Goal: Transaction & Acquisition: Book appointment/travel/reservation

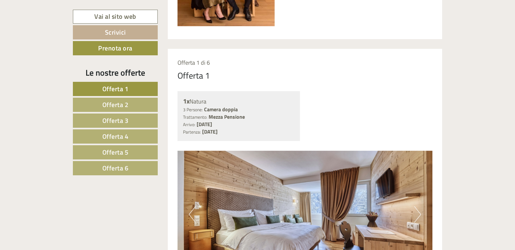
scroll to position [486, 0]
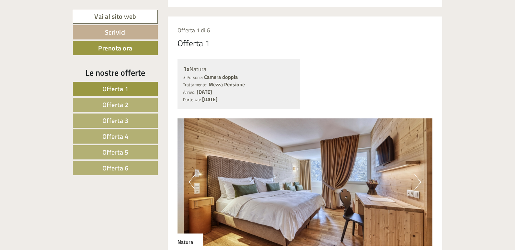
click at [418, 183] on button "Next" at bounding box center [417, 182] width 7 height 16
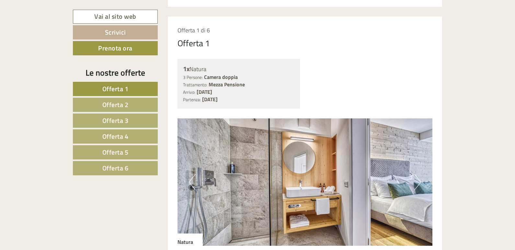
click at [420, 183] on button "Next" at bounding box center [417, 182] width 7 height 16
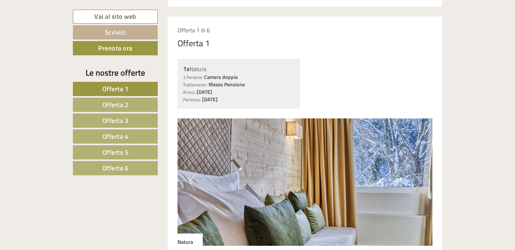
click at [420, 184] on button "Next" at bounding box center [417, 182] width 7 height 16
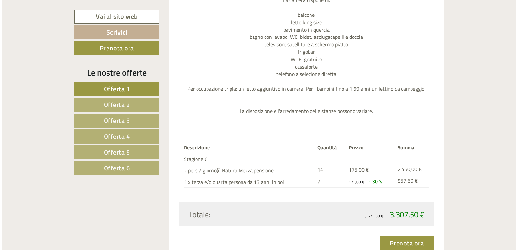
scroll to position [778, 0]
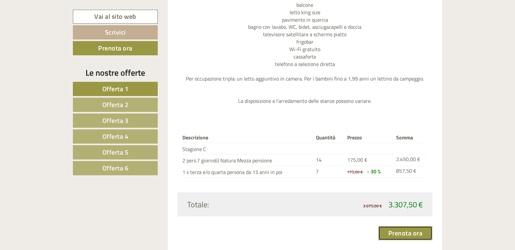
click at [413, 235] on link "Prenota ora" at bounding box center [405, 233] width 54 height 14
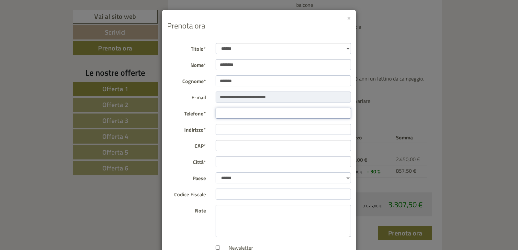
click at [257, 112] on input "Telefono*" at bounding box center [284, 113] width 136 height 11
type input "**********"
type input "*****"
type input "****"
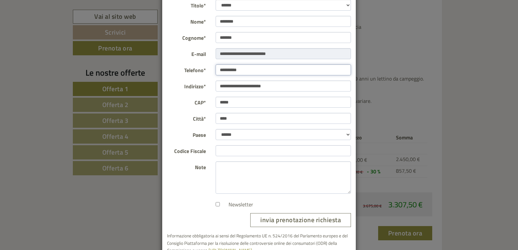
scroll to position [62, 0]
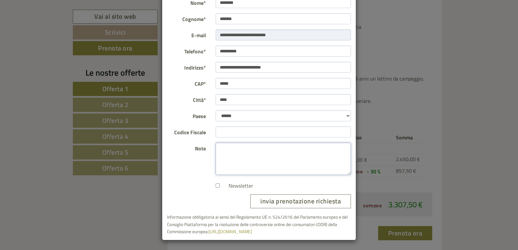
click at [232, 155] on textarea "Note" at bounding box center [284, 159] width 136 height 32
type textarea "**********"
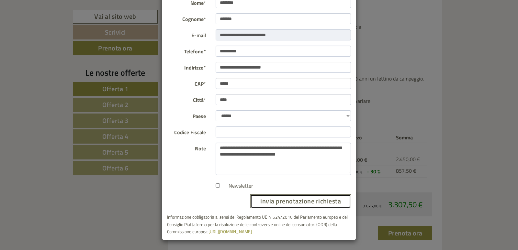
click at [317, 203] on button "invia prenotazione richiesta" at bounding box center [300, 202] width 101 height 14
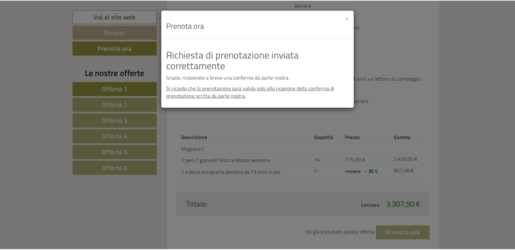
scroll to position [0, 0]
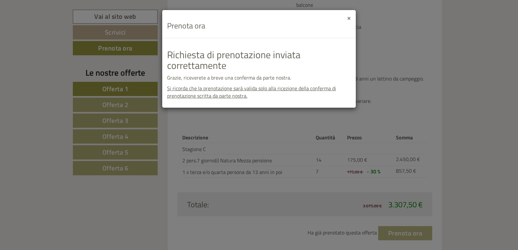
click at [349, 20] on button "×" at bounding box center [349, 17] width 4 height 7
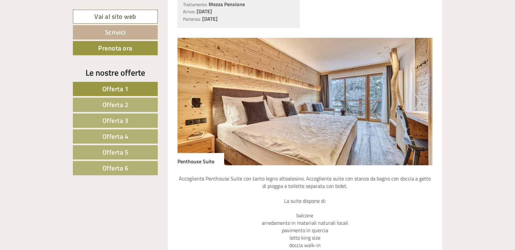
scroll to position [1102, 0]
click at [419, 103] on button "Next" at bounding box center [417, 102] width 7 height 16
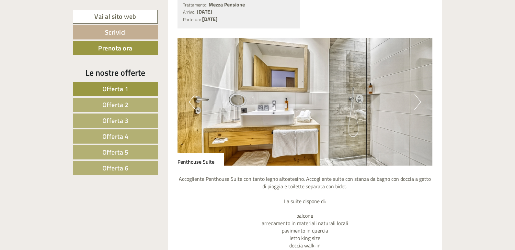
click at [419, 103] on button "Next" at bounding box center [417, 102] width 7 height 16
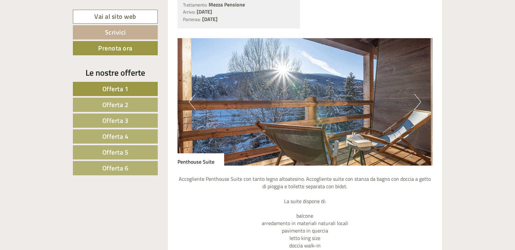
click at [419, 103] on button "Next" at bounding box center [417, 102] width 7 height 16
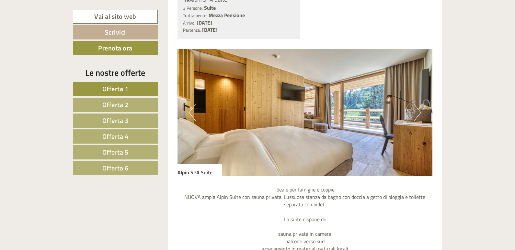
scroll to position [1652, 0]
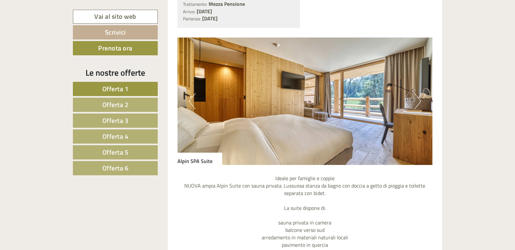
click at [419, 102] on button "Next" at bounding box center [417, 101] width 7 height 16
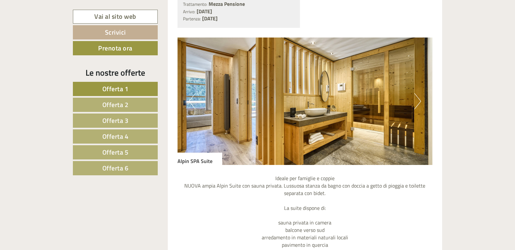
click at [419, 102] on button "Next" at bounding box center [417, 101] width 7 height 16
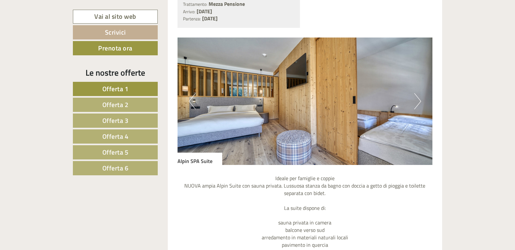
click at [419, 102] on button "Next" at bounding box center [417, 101] width 7 height 16
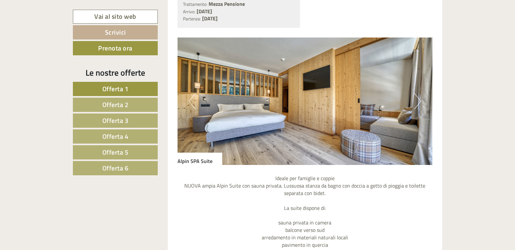
click at [421, 101] on button "Next" at bounding box center [417, 101] width 7 height 16
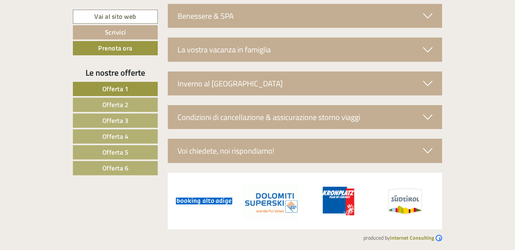
scroll to position [2273, 0]
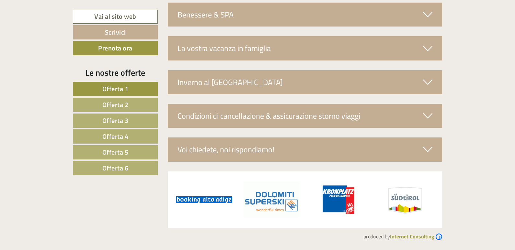
click at [122, 167] on span "Offerta 6" at bounding box center [115, 168] width 26 height 10
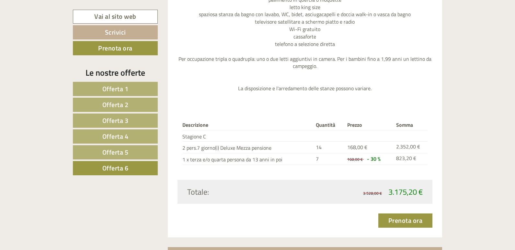
scroll to position [794, 0]
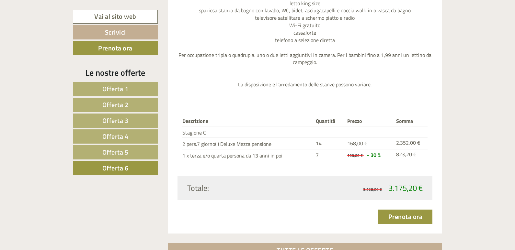
click at [114, 153] on span "Offerta 5" at bounding box center [115, 152] width 26 height 10
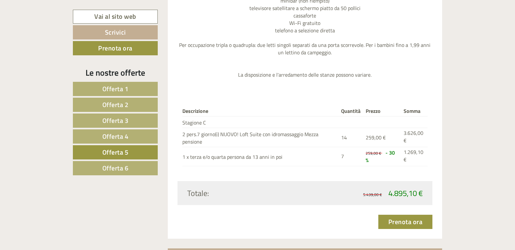
scroll to position [891, 0]
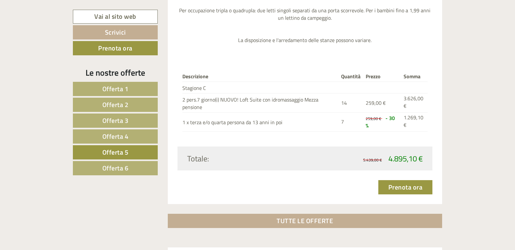
click at [116, 138] on span "Offerta 4" at bounding box center [115, 137] width 26 height 10
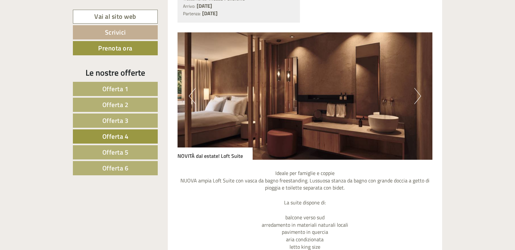
scroll to position [567, 0]
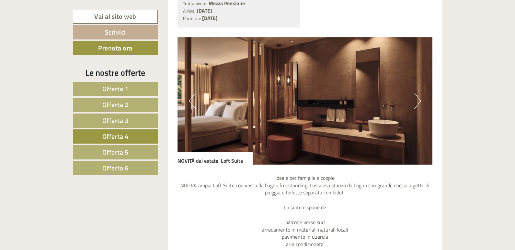
click at [122, 121] on span "Offerta 3" at bounding box center [115, 121] width 26 height 10
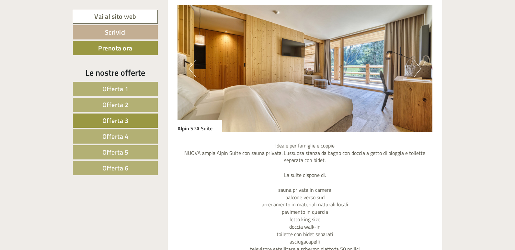
scroll to position [503, 0]
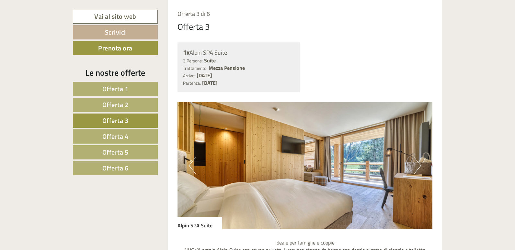
click at [119, 169] on span "Offerta 6" at bounding box center [115, 168] width 26 height 10
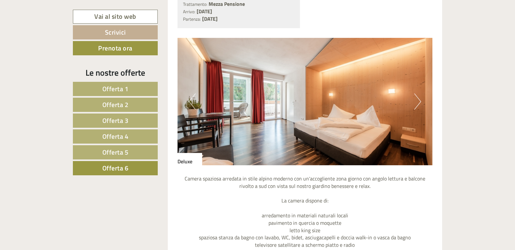
scroll to position [567, 0]
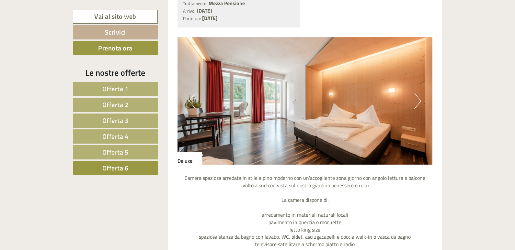
click at [417, 103] on button "Next" at bounding box center [417, 101] width 7 height 16
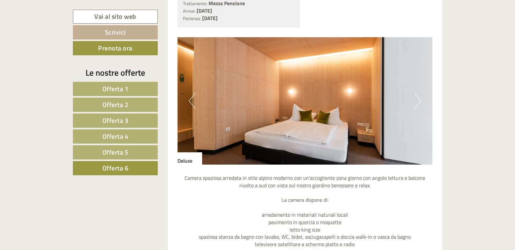
click at [417, 103] on button "Next" at bounding box center [417, 101] width 7 height 16
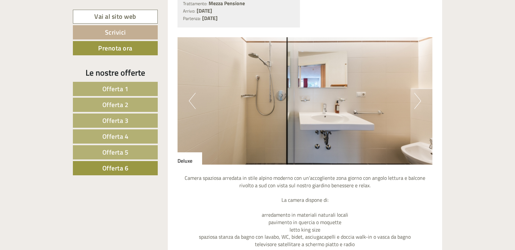
click at [417, 103] on button "Next" at bounding box center [417, 101] width 7 height 16
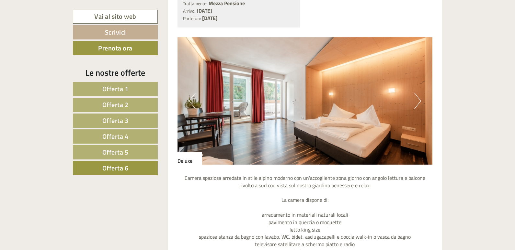
click at [114, 88] on span "Offerta 1" at bounding box center [115, 89] width 26 height 10
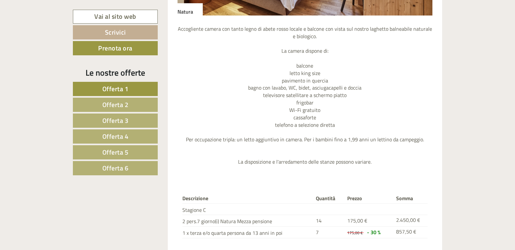
scroll to position [794, 0]
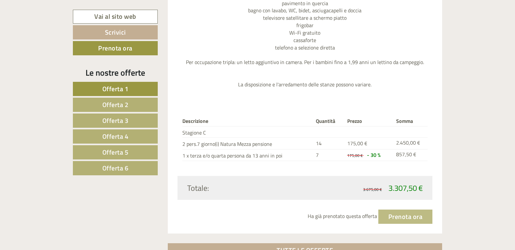
click at [122, 171] on span "Offerta 6" at bounding box center [115, 168] width 26 height 10
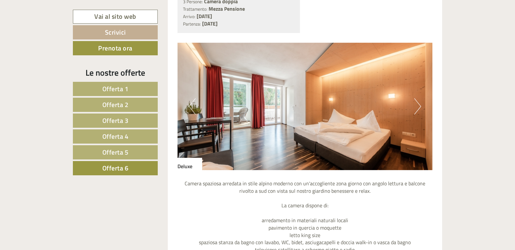
scroll to position [535, 0]
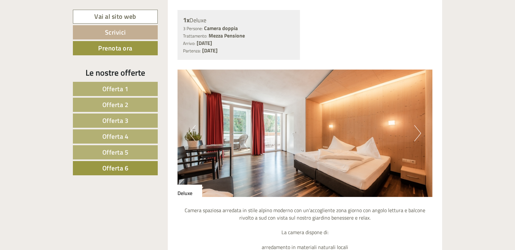
click at [415, 138] on div "Previous Next" at bounding box center [305, 134] width 255 height 128
click at [415, 139] on button "Next" at bounding box center [417, 133] width 7 height 16
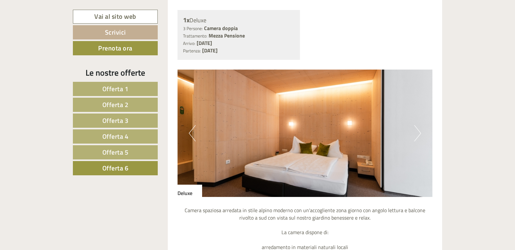
click at [415, 139] on button "Next" at bounding box center [417, 133] width 7 height 16
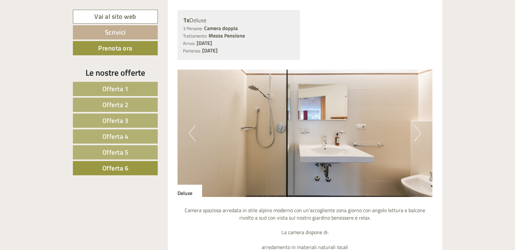
click at [415, 139] on button "Next" at bounding box center [417, 133] width 7 height 16
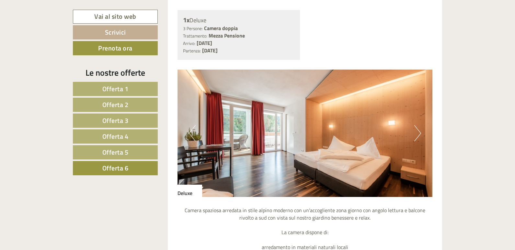
click at [191, 134] on button "Previous" at bounding box center [192, 133] width 7 height 16
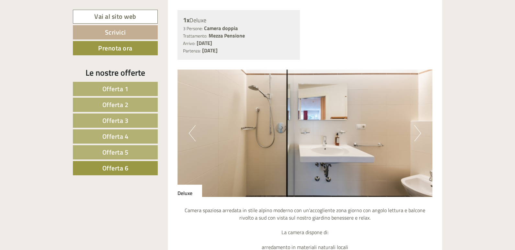
click at [118, 119] on span "Offerta 3" at bounding box center [115, 121] width 26 height 10
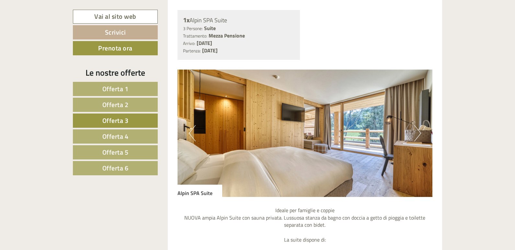
click at [111, 88] on span "Offerta 1" at bounding box center [115, 89] width 26 height 10
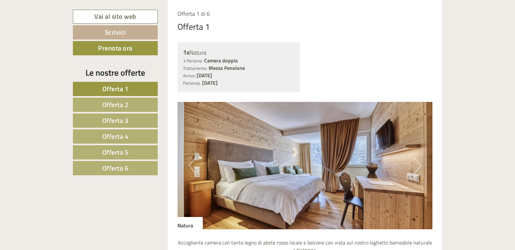
click at [419, 165] on button "Next" at bounding box center [417, 166] width 7 height 16
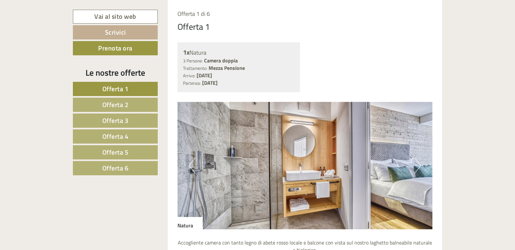
click at [416, 163] on button "Next" at bounding box center [417, 166] width 7 height 16
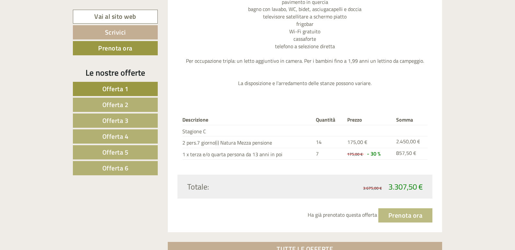
scroll to position [827, 0]
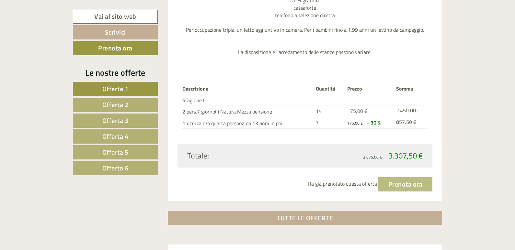
click at [139, 167] on link "Offerta 6" at bounding box center [115, 168] width 85 height 14
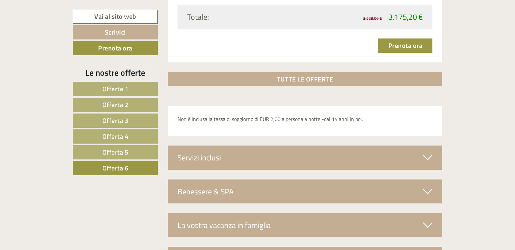
scroll to position [1053, 0]
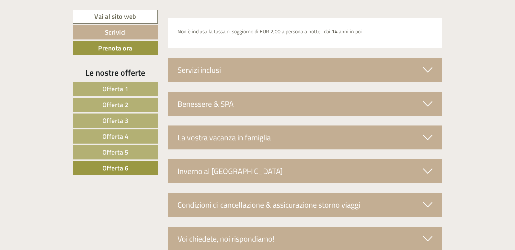
click at [341, 72] on div "Servizi inclusi" at bounding box center [305, 70] width 275 height 24
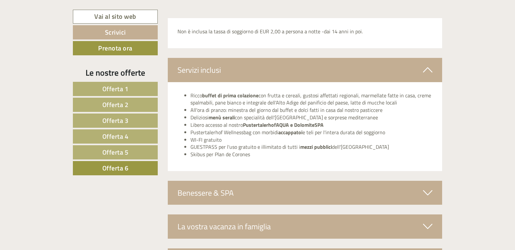
click at [348, 186] on div "Benessere & SPA" at bounding box center [305, 193] width 275 height 24
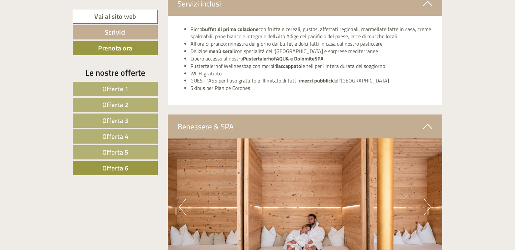
scroll to position [1183, 0]
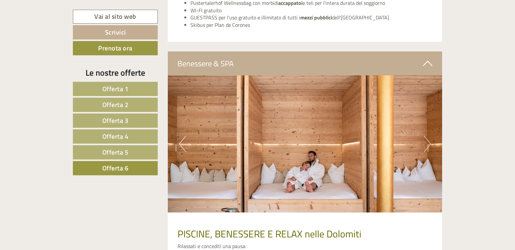
click at [426, 146] on button "Next" at bounding box center [427, 144] width 7 height 16
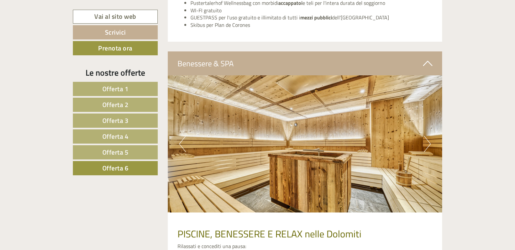
click at [426, 146] on button "Next" at bounding box center [427, 144] width 7 height 16
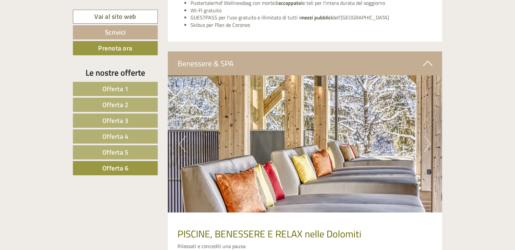
click at [426, 146] on button "Next" at bounding box center [427, 144] width 7 height 16
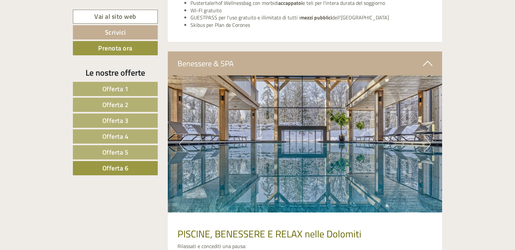
click at [430, 146] on button "Next" at bounding box center [427, 144] width 7 height 16
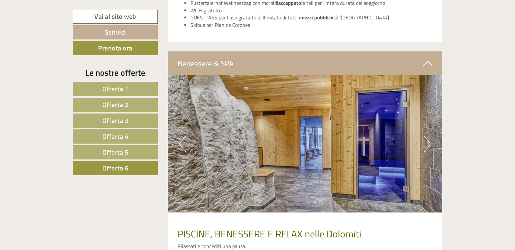
click at [430, 146] on button "Next" at bounding box center [427, 144] width 7 height 16
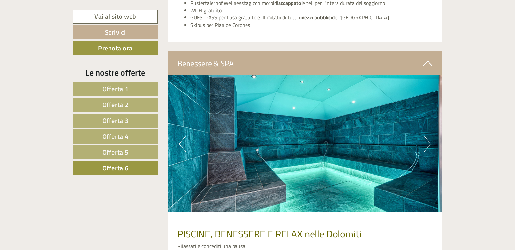
click at [430, 146] on button "Next" at bounding box center [427, 144] width 7 height 16
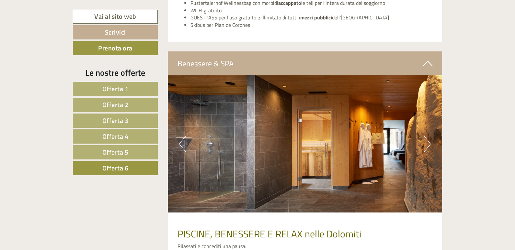
click at [430, 146] on button "Next" at bounding box center [427, 144] width 7 height 16
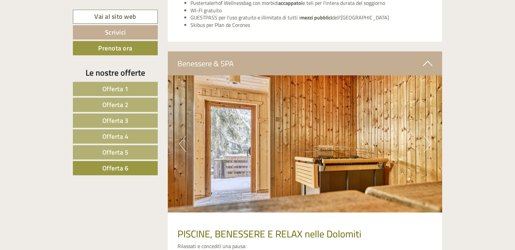
click at [430, 146] on button "Next" at bounding box center [427, 144] width 7 height 16
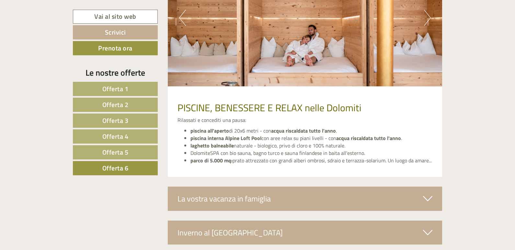
scroll to position [1345, 0]
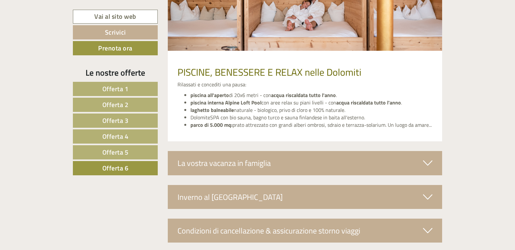
click at [316, 169] on div "La vostra vacanza in famiglia" at bounding box center [305, 163] width 275 height 24
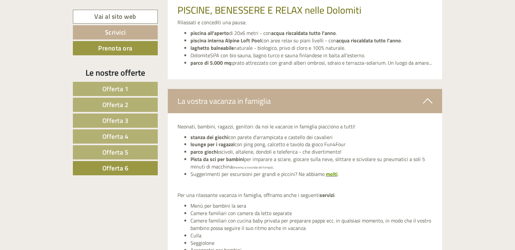
scroll to position [1410, 0]
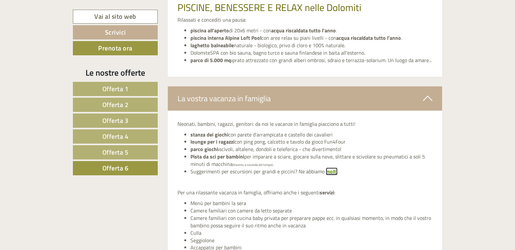
click at [330, 170] on span "molti" at bounding box center [332, 172] width 12 height 8
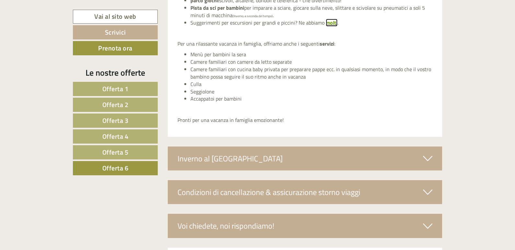
scroll to position [1572, 0]
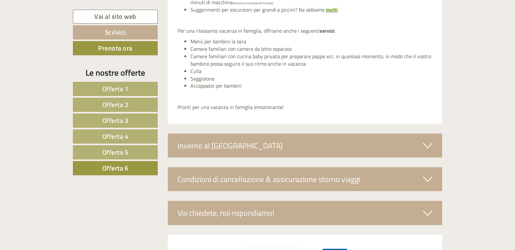
click at [278, 143] on div "Inverno al [GEOGRAPHIC_DATA]" at bounding box center [305, 146] width 275 height 24
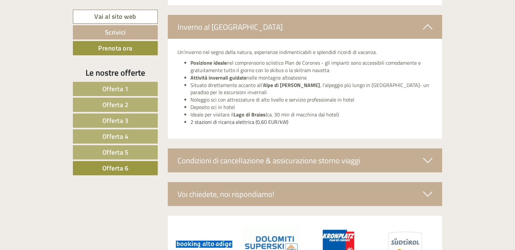
scroll to position [1701, 0]
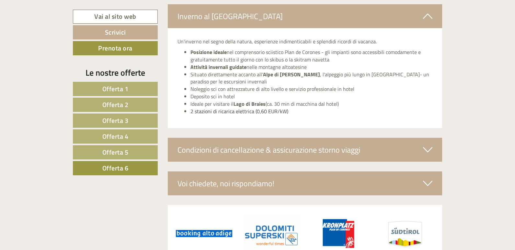
click at [297, 183] on div "Voi chiedete, noi rispondiamo!" at bounding box center [305, 184] width 275 height 24
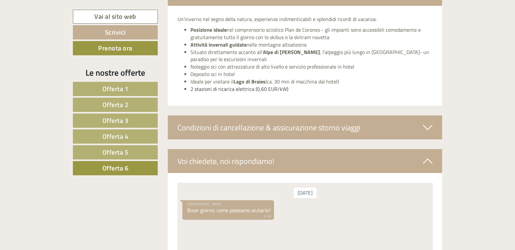
scroll to position [1734, 0]
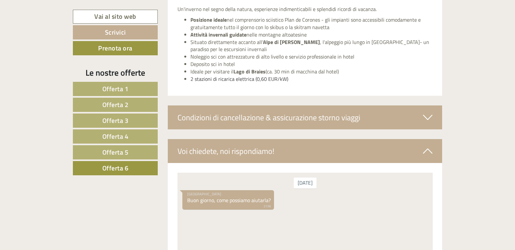
click at [297, 121] on div "Condizioni di cancellazione & assicurazione storno viaggi" at bounding box center [305, 118] width 275 height 24
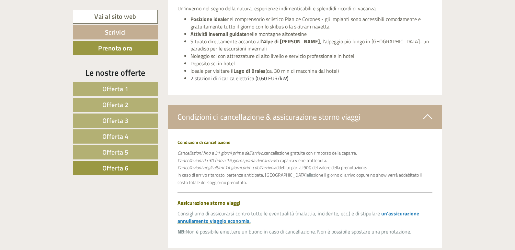
scroll to position [1605, 0]
